Goal: Information Seeking & Learning: Understand process/instructions

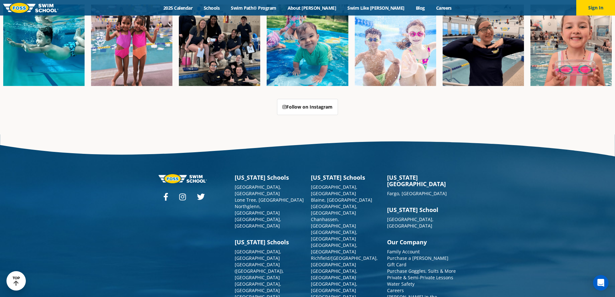
scroll to position [1663, 0]
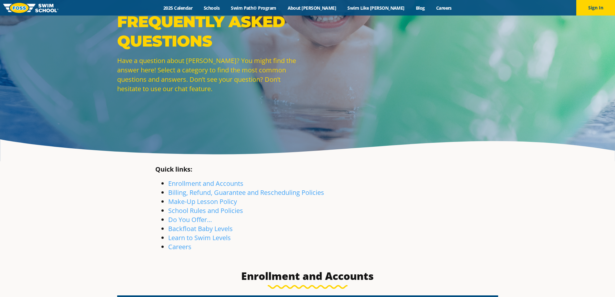
scroll to position [65, 0]
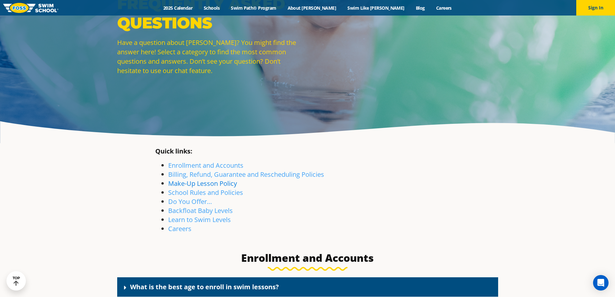
click at [216, 184] on link "Make-Up Lesson Policy" at bounding box center [202, 183] width 69 height 9
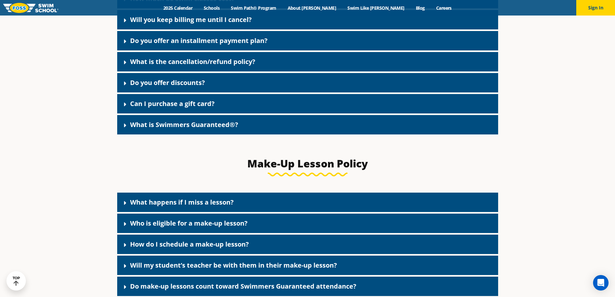
scroll to position [765, 0]
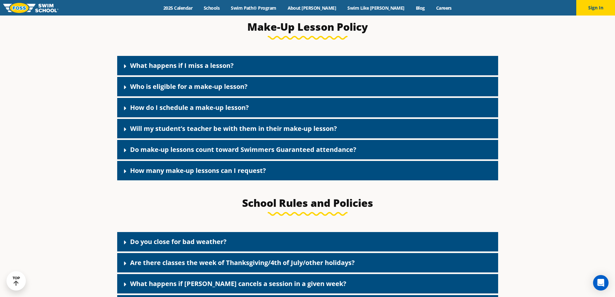
click at [169, 68] on link "What happens if I miss a lesson?" at bounding box center [182, 65] width 104 height 9
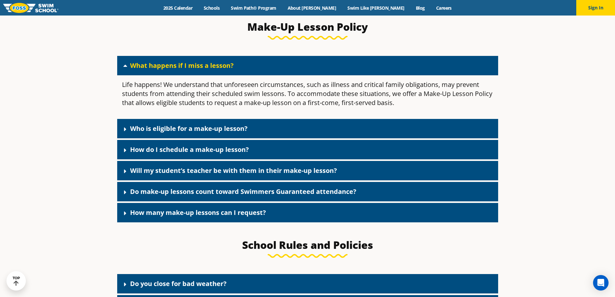
click at [186, 132] on link "Who is eligible for a make-up lesson?" at bounding box center [188, 128] width 117 height 9
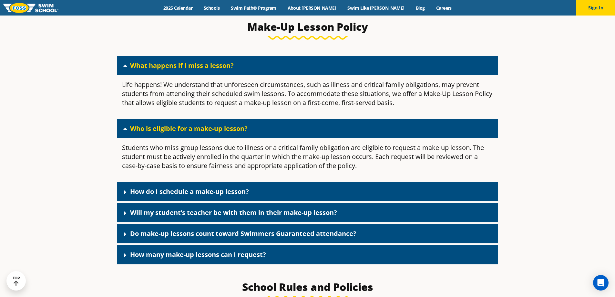
click at [196, 193] on link "How do I schedule a make-up lesson?" at bounding box center [189, 191] width 119 height 9
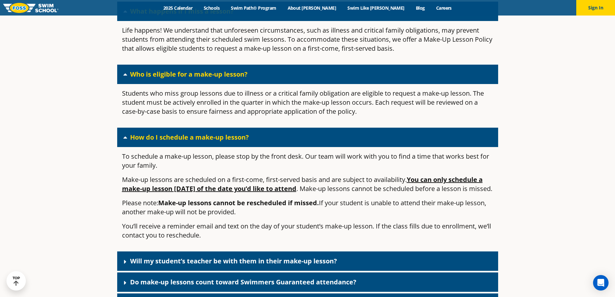
scroll to position [829, 0]
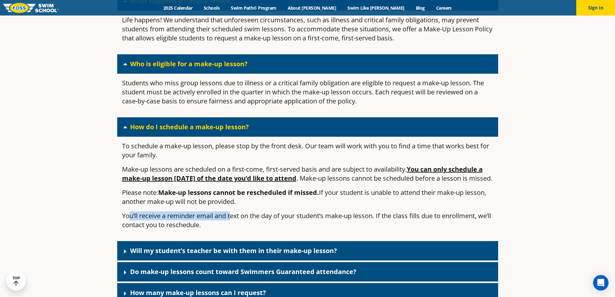
drag, startPoint x: 130, startPoint y: 226, endPoint x: 231, endPoint y: 227, distance: 101.0
click at [231, 227] on p "You’ll receive a reminder email and text on the day of your student’s make-up l…" at bounding box center [307, 220] width 371 height 18
click at [237, 255] on link "Will my student’s teacher be with them in their make-up lesson?" at bounding box center [233, 250] width 207 height 9
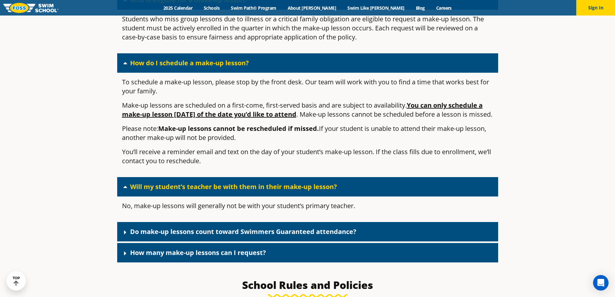
scroll to position [894, 0]
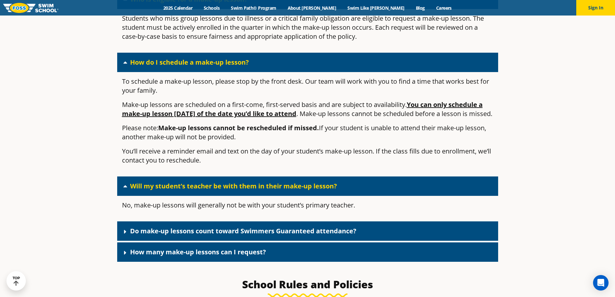
click at [227, 240] on div "Do make-up lessons count toward Swimmers Guaranteed attendance?" at bounding box center [307, 230] width 381 height 19
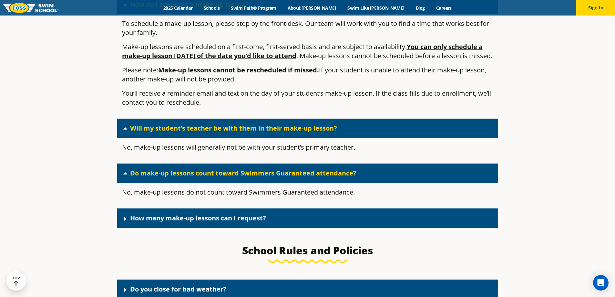
scroll to position [958, 0]
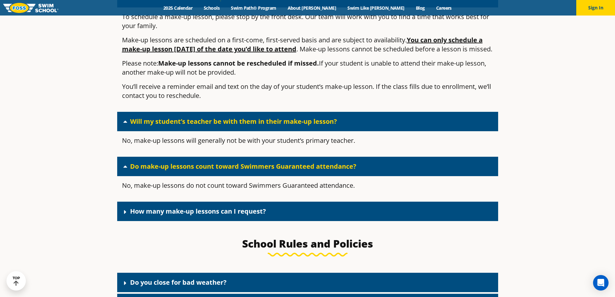
click at [207, 215] on div "How many make-up lessons can I request?" at bounding box center [307, 210] width 381 height 19
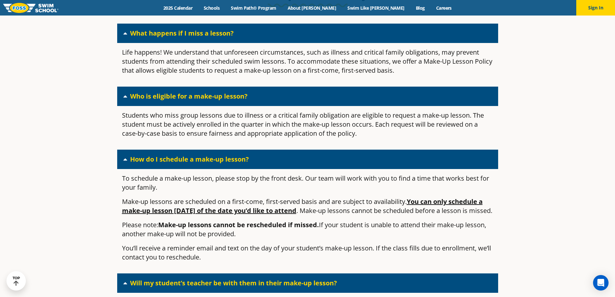
scroll to position [765, 0]
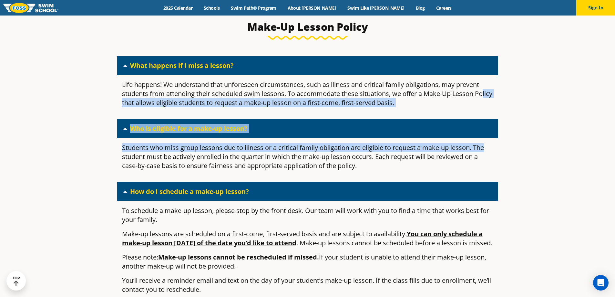
drag, startPoint x: 130, startPoint y: 107, endPoint x: 490, endPoint y: 152, distance: 362.3
click at [490, 152] on div "What happens if I miss a lesson? Life happens! We understand that unforeseen ci…" at bounding box center [307, 256] width 381 height 400
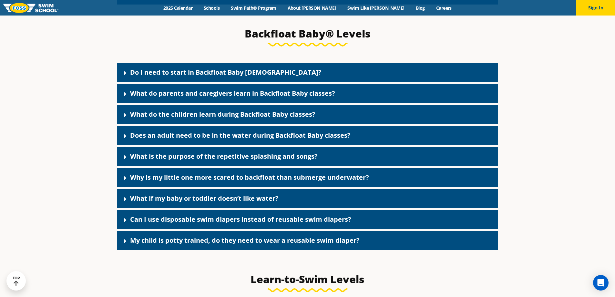
scroll to position [2470, 0]
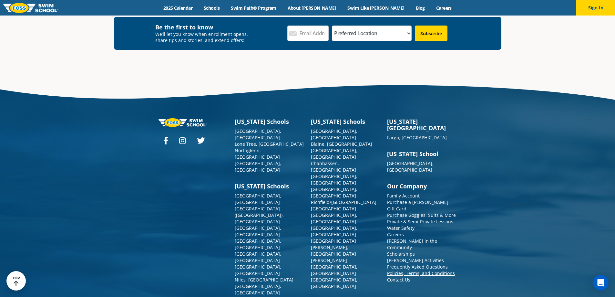
click at [407, 270] on link "Policies, Terms, and Conditions" at bounding box center [421, 273] width 68 height 6
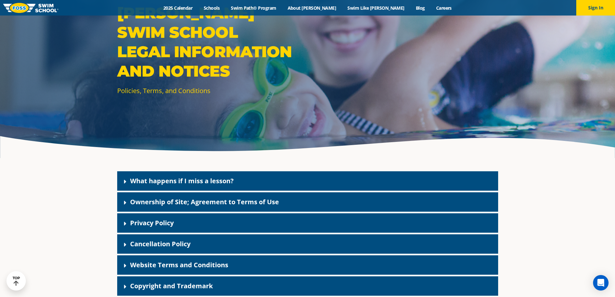
scroll to position [65, 0]
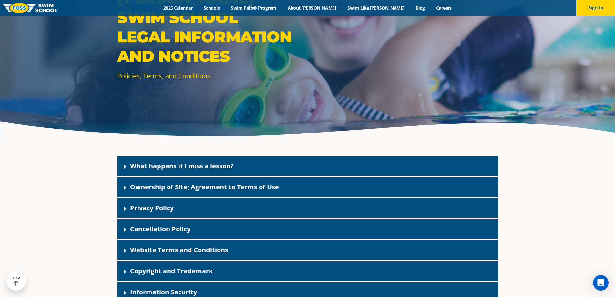
click at [162, 162] on link "What happens if I miss a lesson?" at bounding box center [182, 165] width 104 height 9
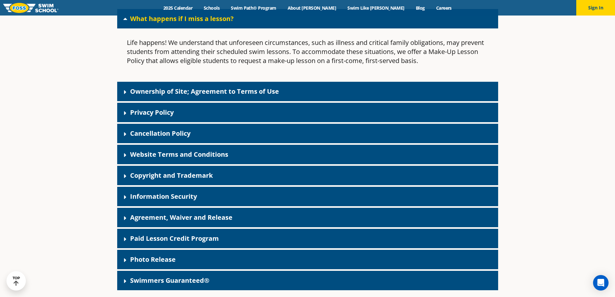
scroll to position [258, 0]
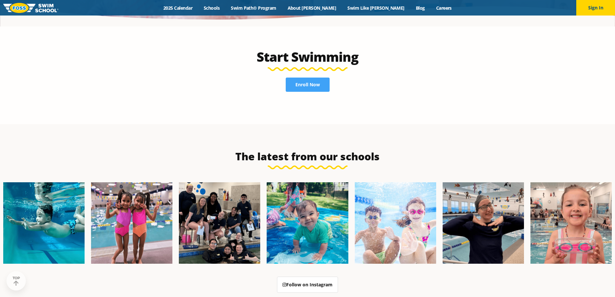
scroll to position [1663, 0]
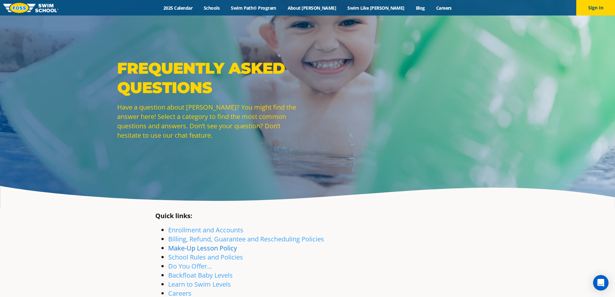
click at [233, 248] on link "Make-Up Lesson Policy" at bounding box center [202, 247] width 69 height 9
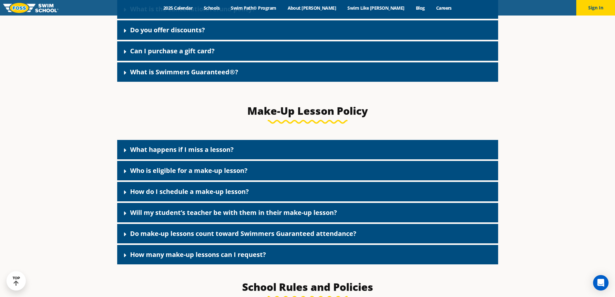
scroll to position [700, 0]
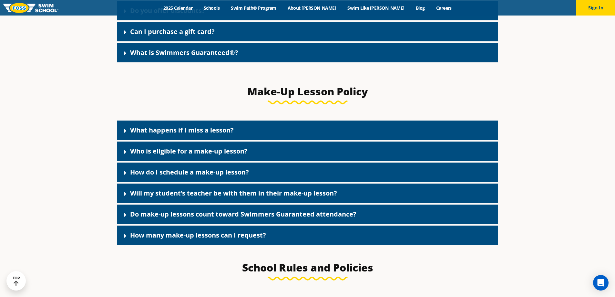
click at [256, 136] on div "What happens if I miss a lesson?" at bounding box center [307, 129] width 381 height 19
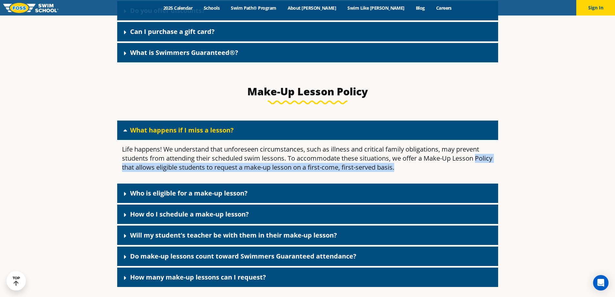
drag, startPoint x: 121, startPoint y: 170, endPoint x: 415, endPoint y: 169, distance: 294.3
click at [415, 169] on div "Life happens! We understand that unforeseen circumstances, such as illness and …" at bounding box center [307, 161] width 381 height 42
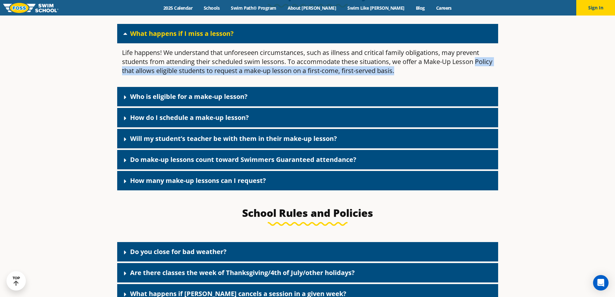
scroll to position [797, 0]
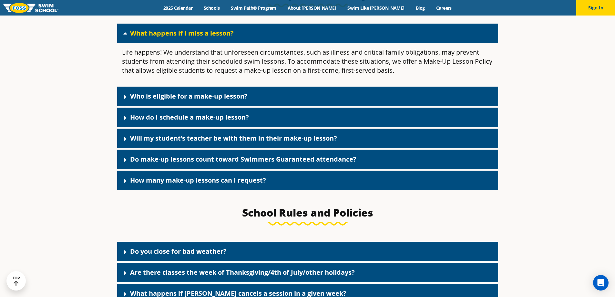
click at [134, 97] on link "Who is eligible for a make-up lesson?" at bounding box center [188, 96] width 117 height 9
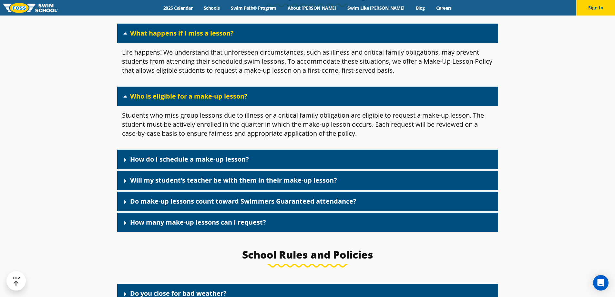
click at [146, 163] on link "How do I schedule a make-up lesson?" at bounding box center [189, 159] width 119 height 9
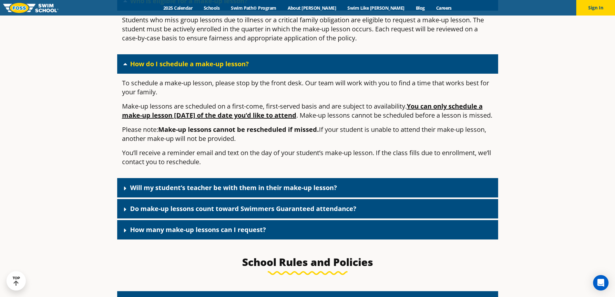
scroll to position [926, 0]
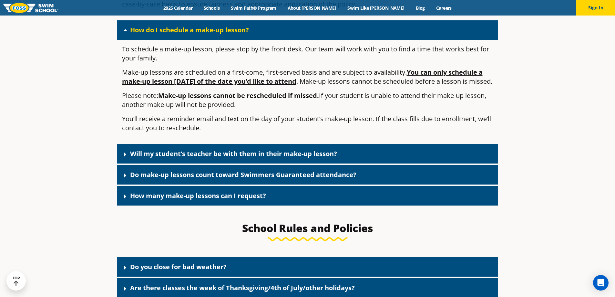
click at [163, 158] on link "Will my student’s teacher be with them in their make-up lesson?" at bounding box center [233, 153] width 207 height 9
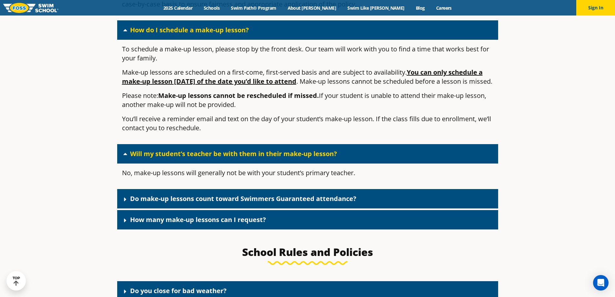
click at [193, 208] on div "Do make-up lessons count toward Swimmers Guaranteed attendance?" at bounding box center [307, 198] width 381 height 19
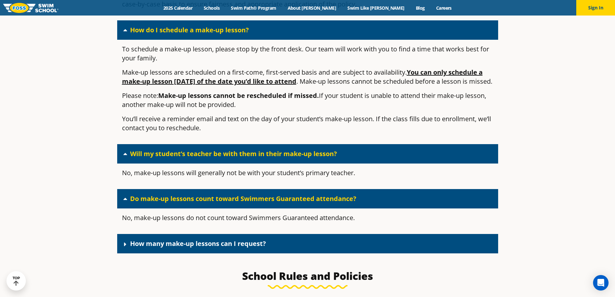
click at [144, 248] on link "How many make-up lessons can I request?" at bounding box center [198, 243] width 136 height 9
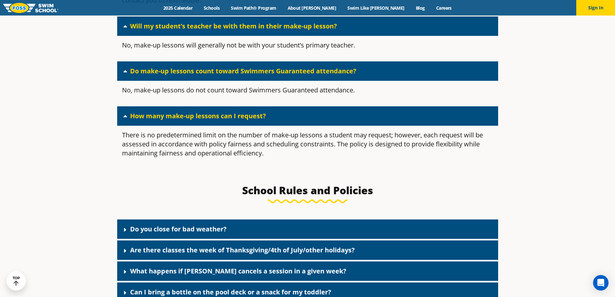
scroll to position [1055, 0]
